Goal: Find specific page/section: Find specific page/section

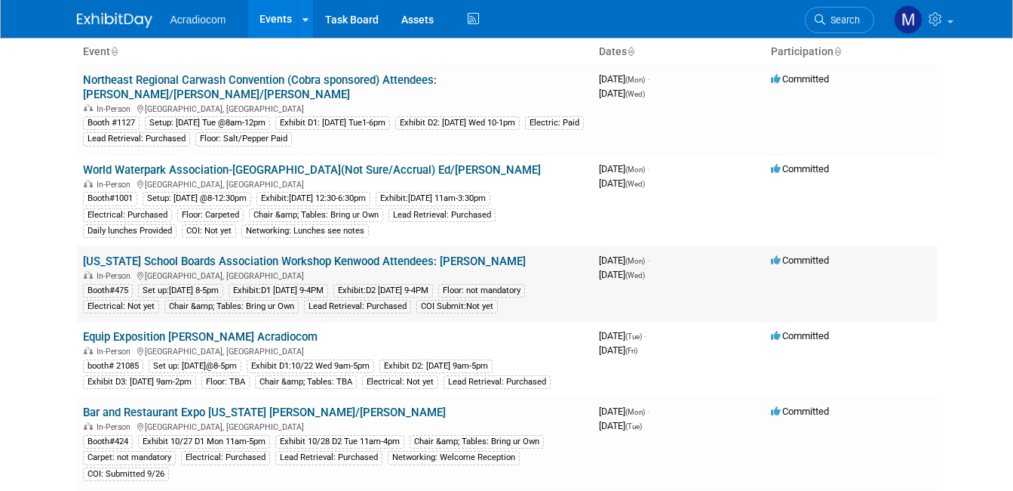
click at [165, 254] on link "[US_STATE] School Boards Association Workshop Kenwood Attendees: [PERSON_NAME]" at bounding box center [304, 261] width 443 height 14
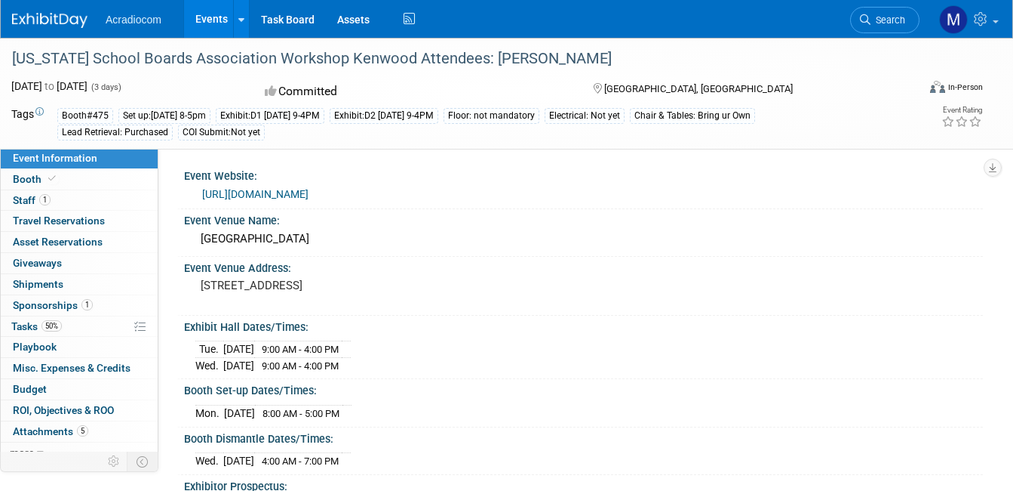
click at [253, 188] on link "https://workshop.njsba.org/" at bounding box center [255, 194] width 106 height 12
click at [33, 198] on span "Staff 1" at bounding box center [32, 200] width 38 height 12
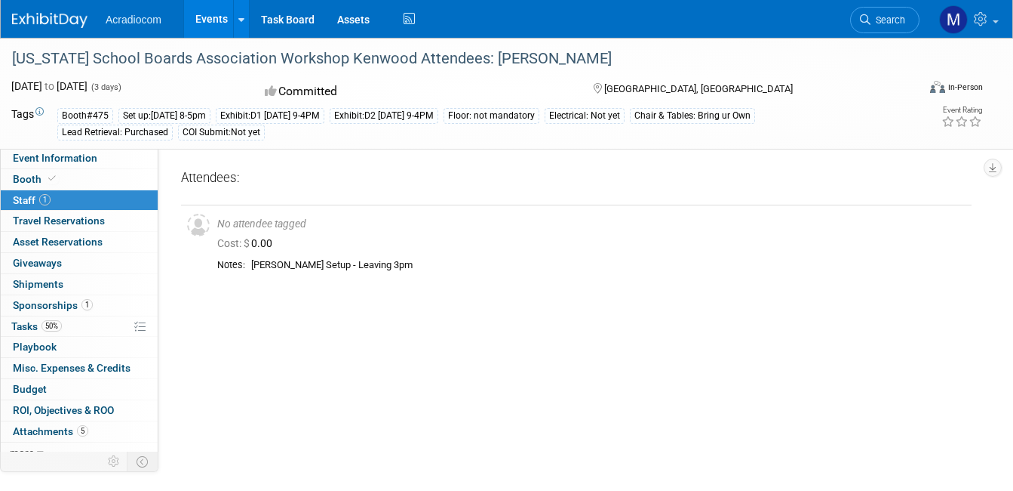
click at [33, 198] on span "Staff 1" at bounding box center [32, 200] width 38 height 12
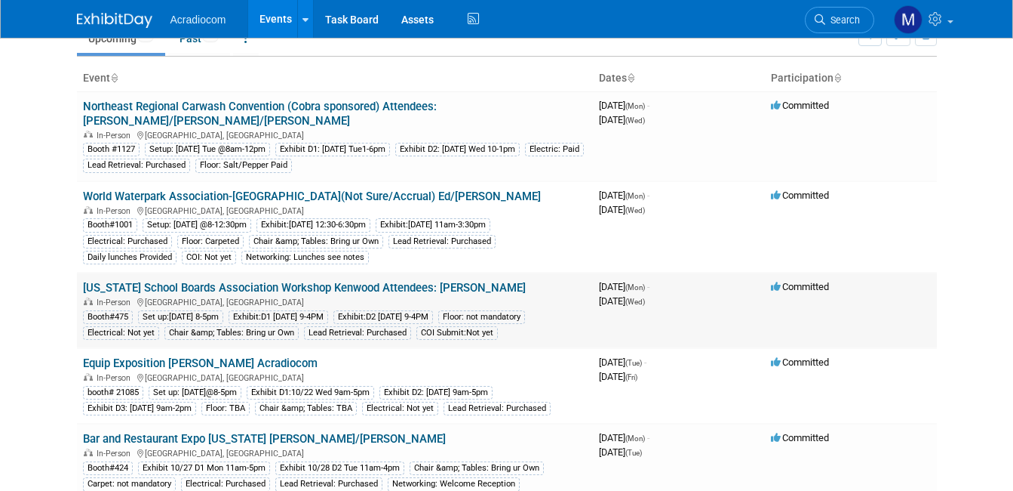
scroll to position [75, 0]
